Goal: Task Accomplishment & Management: Use online tool/utility

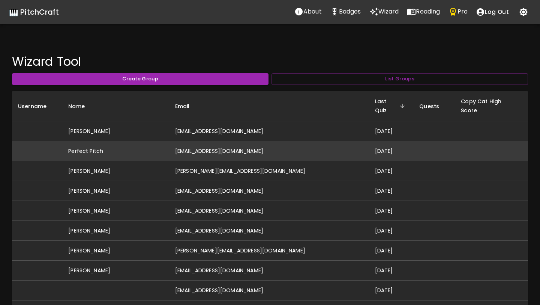
click at [222, 141] on td "[EMAIL_ADDRESS][DOMAIN_NAME]" at bounding box center [269, 151] width 200 height 20
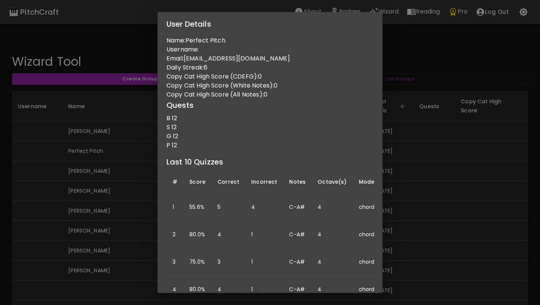
click at [96, 218] on div "User Details Name: Perfect Pitch Username: Email: idonthaveperfectpitch@gmail.c…" at bounding box center [270, 152] width 540 height 305
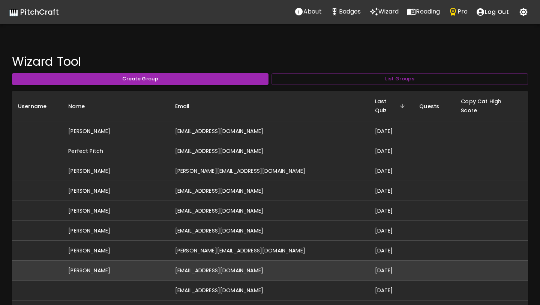
click at [209, 260] on td "[EMAIL_ADDRESS][DOMAIN_NAME]" at bounding box center [269, 270] width 200 height 20
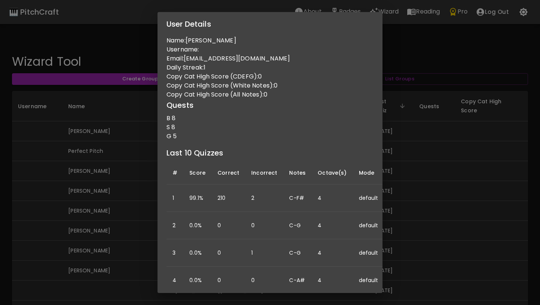
click at [126, 222] on div "User Details Name: Kara Drefs Username: Email: drefskara@gmail.com Daily Streak…" at bounding box center [270, 152] width 540 height 305
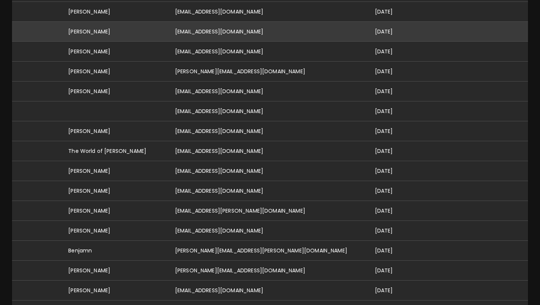
scroll to position [181, 0]
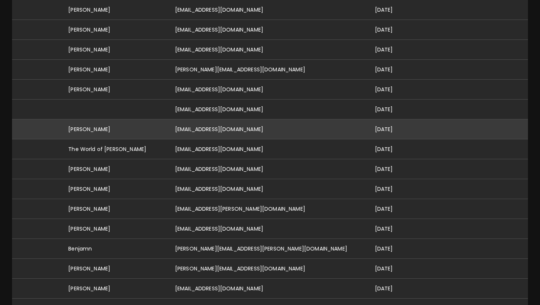
click at [222, 122] on td "[EMAIL_ADDRESS][DOMAIN_NAME]" at bounding box center [269, 129] width 200 height 20
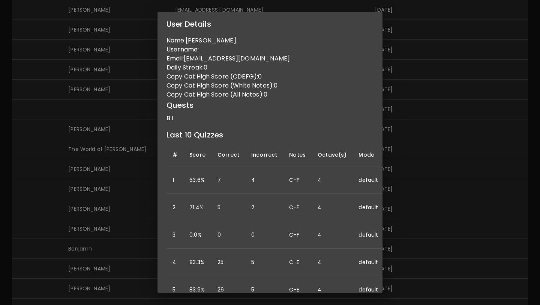
click at [68, 185] on div "User Details Name: Sarah Simonak Username: Email: sarahsimonak@gmail.com Daily …" at bounding box center [270, 152] width 540 height 305
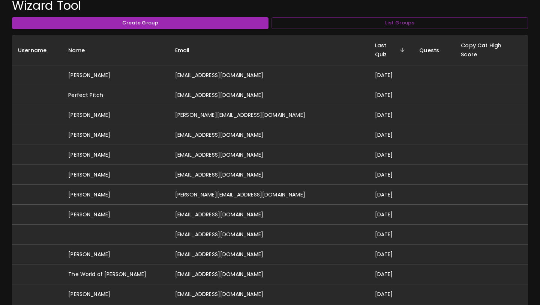
scroll to position [0, 0]
